Goal: Information Seeking & Learning: Learn about a topic

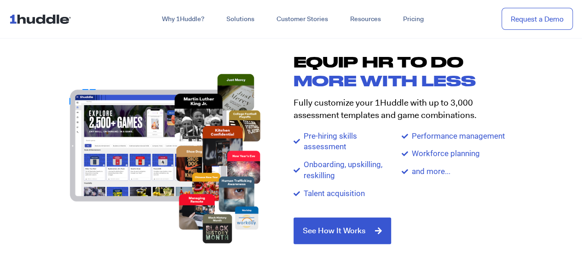
scroll to position [901, 0]
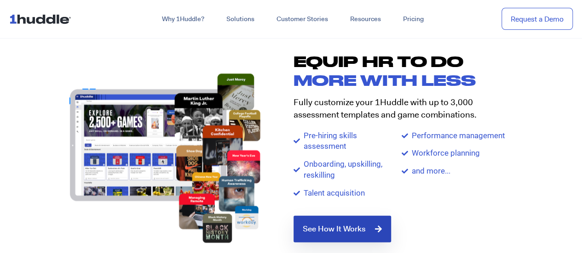
click at [351, 230] on span "See How It Works" at bounding box center [334, 229] width 63 height 8
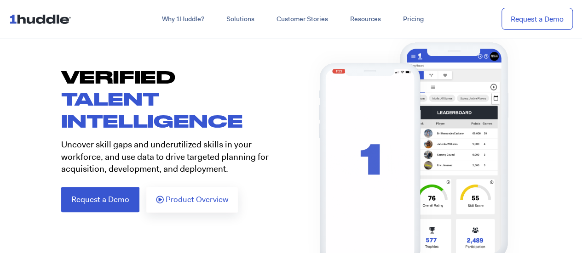
scroll to position [58, 0]
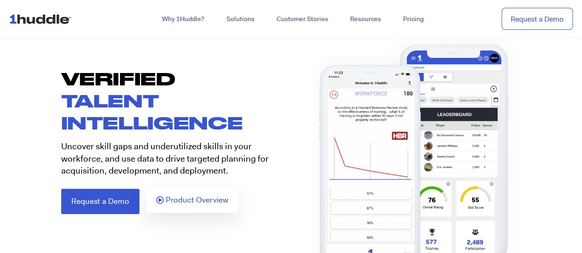
click at [189, 203] on span "Product Overview" at bounding box center [197, 200] width 63 height 8
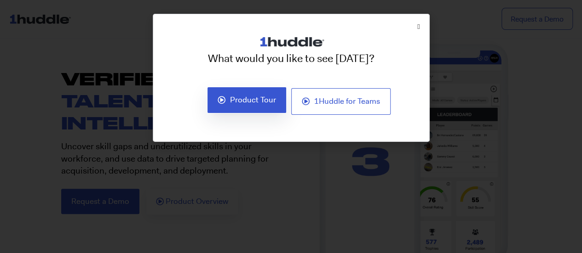
click at [236, 100] on span "Product Tour" at bounding box center [253, 100] width 46 height 8
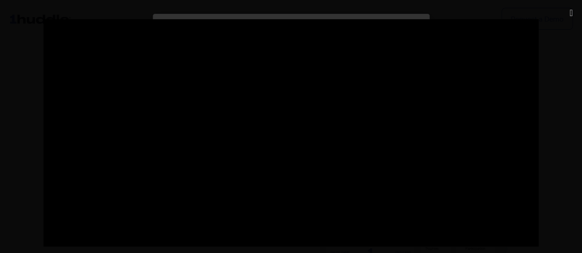
scroll to position [279, 0]
click at [23, 78] on div at bounding box center [291, 126] width 582 height 215
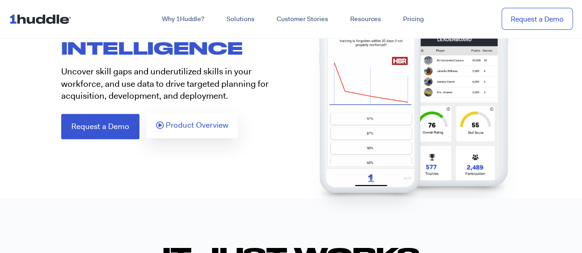
click at [190, 122] on span "Product Overview" at bounding box center [197, 125] width 63 height 8
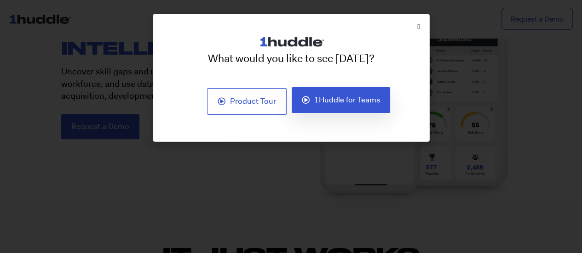
click at [318, 101] on span "1Huddle for Teams" at bounding box center [347, 100] width 66 height 8
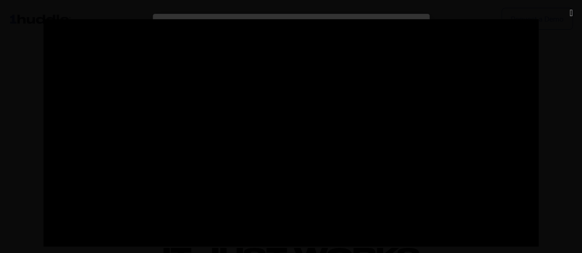
click at [15, 122] on div at bounding box center [291, 126] width 582 height 215
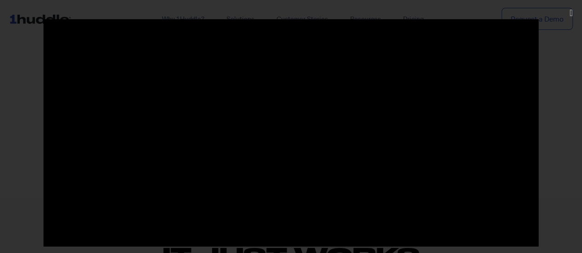
click at [21, 175] on div at bounding box center [291, 126] width 582 height 215
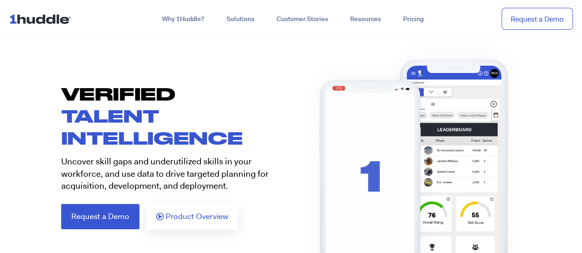
scroll to position [0, 0]
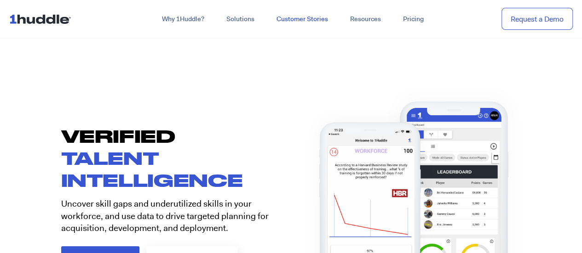
click at [318, 25] on link "Customer Stories" at bounding box center [302, 19] width 74 height 17
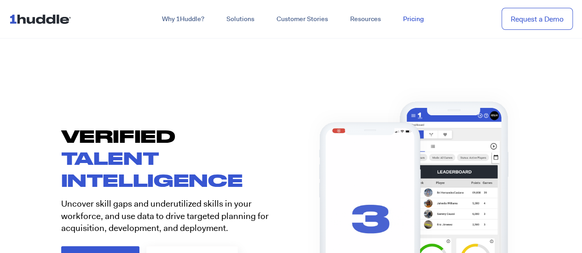
click at [412, 17] on link "Pricing" at bounding box center [413, 19] width 43 height 17
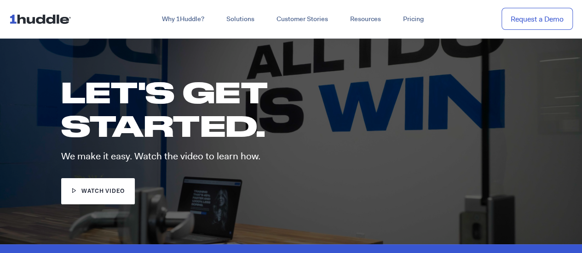
click at [98, 193] on span "watch video" at bounding box center [102, 192] width 43 height 9
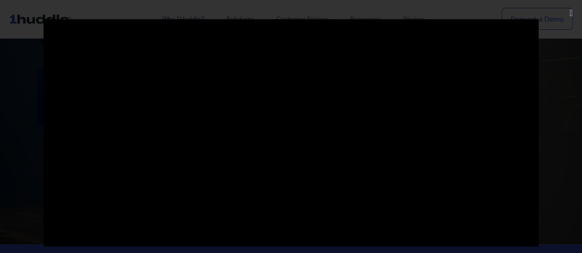
click at [0, 161] on div at bounding box center [291, 126] width 582 height 215
click at [18, 174] on div at bounding box center [291, 126] width 582 height 215
click at [34, 147] on div at bounding box center [291, 126] width 582 height 215
click at [5, 160] on div at bounding box center [291, 126] width 582 height 215
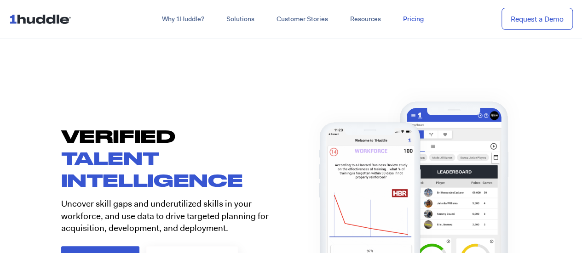
click at [415, 22] on link "Pricing" at bounding box center [413, 19] width 43 height 17
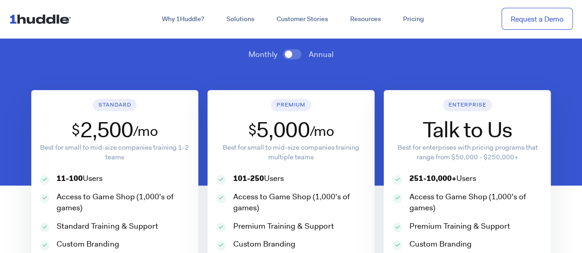
scroll to position [341, 0]
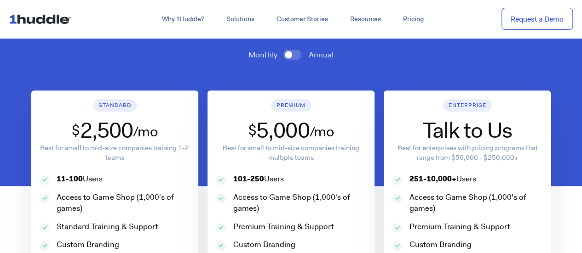
click at [289, 54] on span at bounding box center [292, 55] width 18 height 10
click at [0, 0] on input "checkbox" at bounding box center [0, 0] width 0 height 0
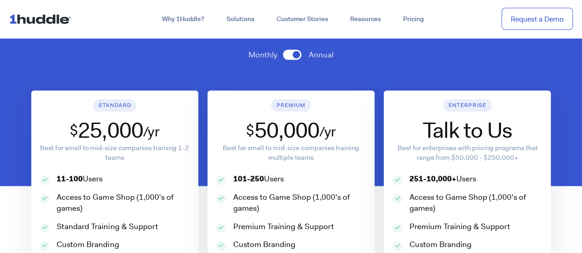
click at [289, 56] on span at bounding box center [292, 55] width 18 height 10
click at [0, 0] on input "checkbox" at bounding box center [0, 0] width 0 height 0
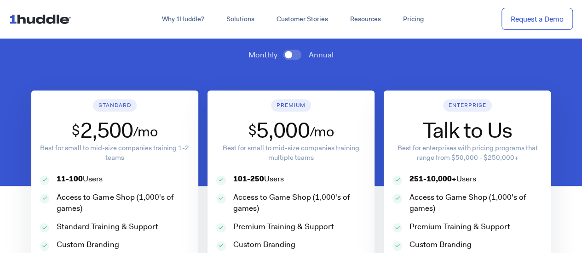
click at [295, 55] on span at bounding box center [292, 55] width 18 height 10
click at [0, 0] on input "checkbox" at bounding box center [0, 0] width 0 height 0
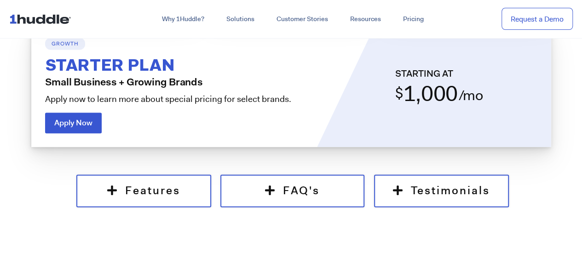
scroll to position [664, 0]
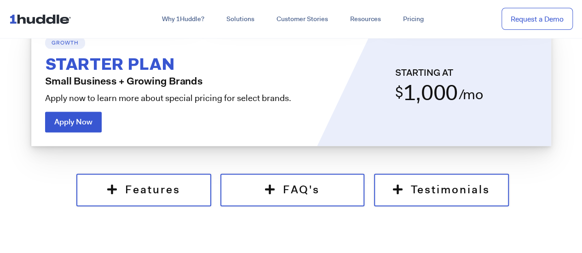
drag, startPoint x: 558, startPoint y: 154, endPoint x: 367, endPoint y: 160, distance: 190.6
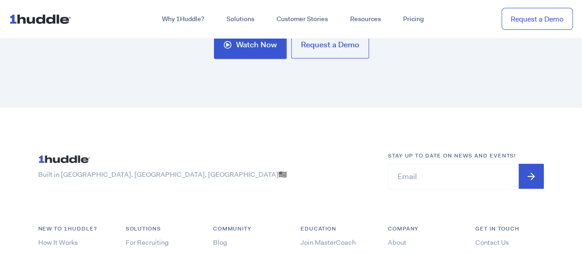
scroll to position [2606, 0]
